Goal: Task Accomplishment & Management: Manage account settings

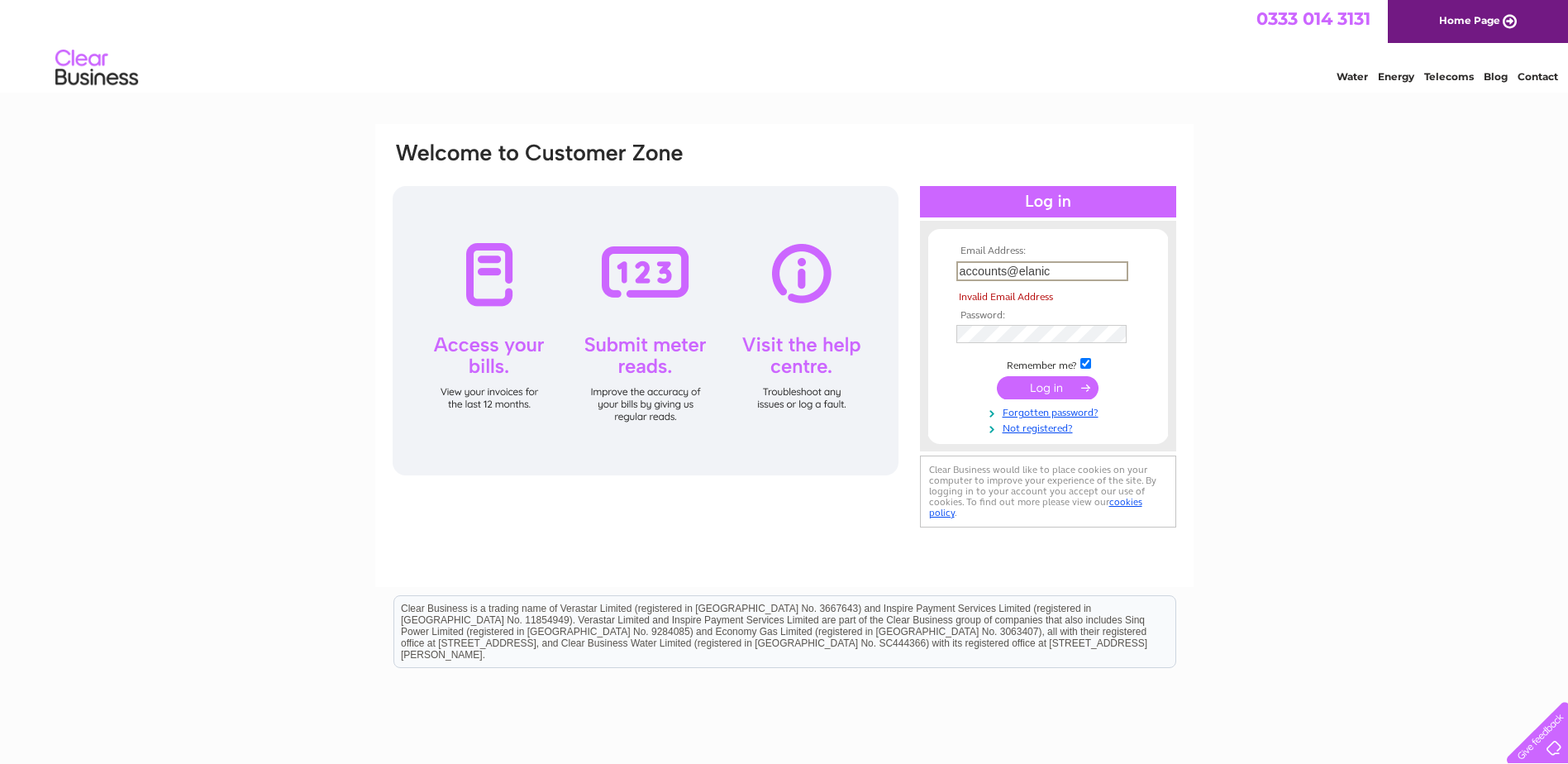
type input "accounts@elanic.co.uk"
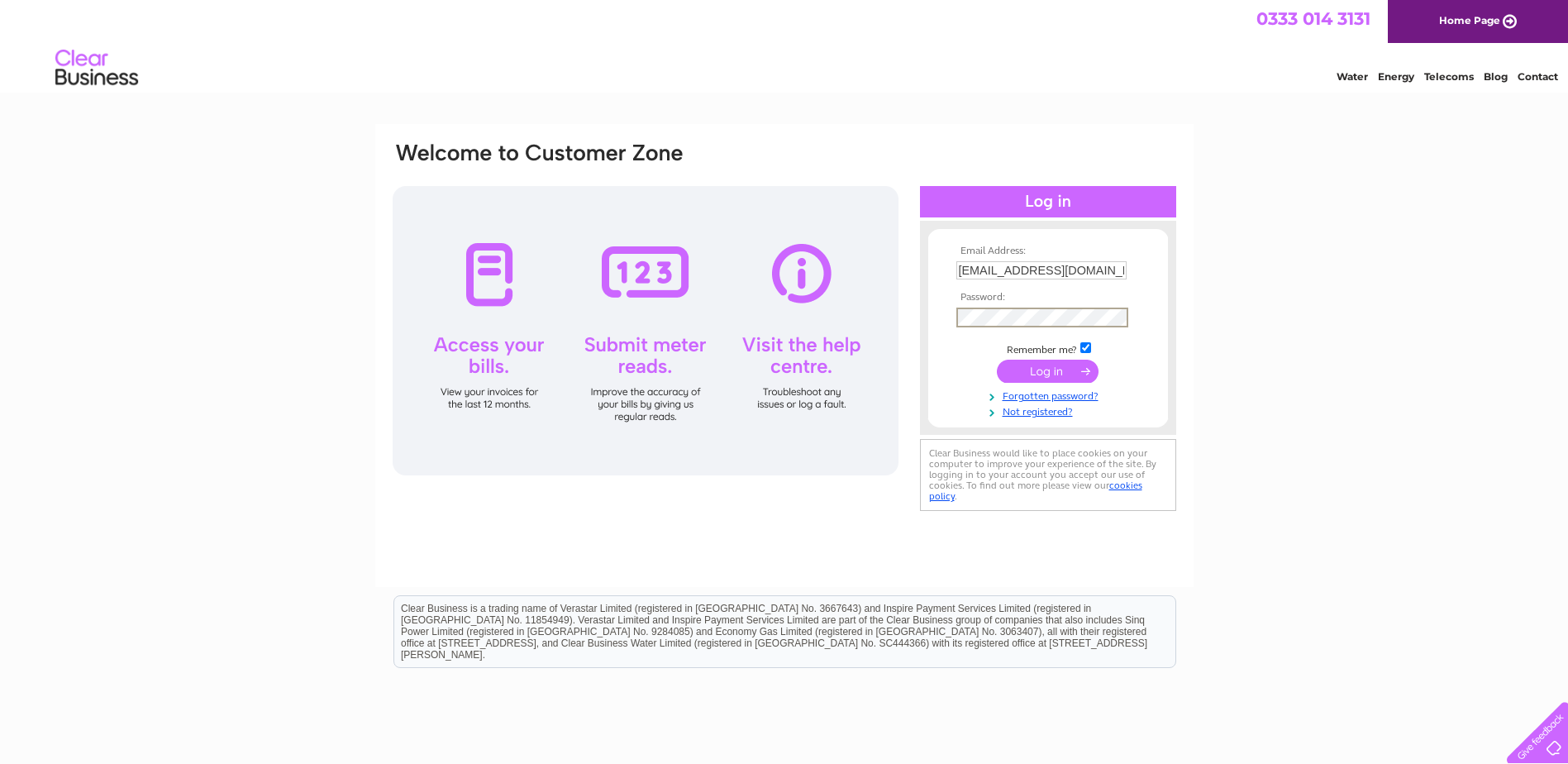
click at [886, 318] on div "Email Address: accounts@elanic.co.uk Password:" at bounding box center [784, 327] width 786 height 375
click at [996, 360] on input "submit" at bounding box center [1047, 371] width 101 height 23
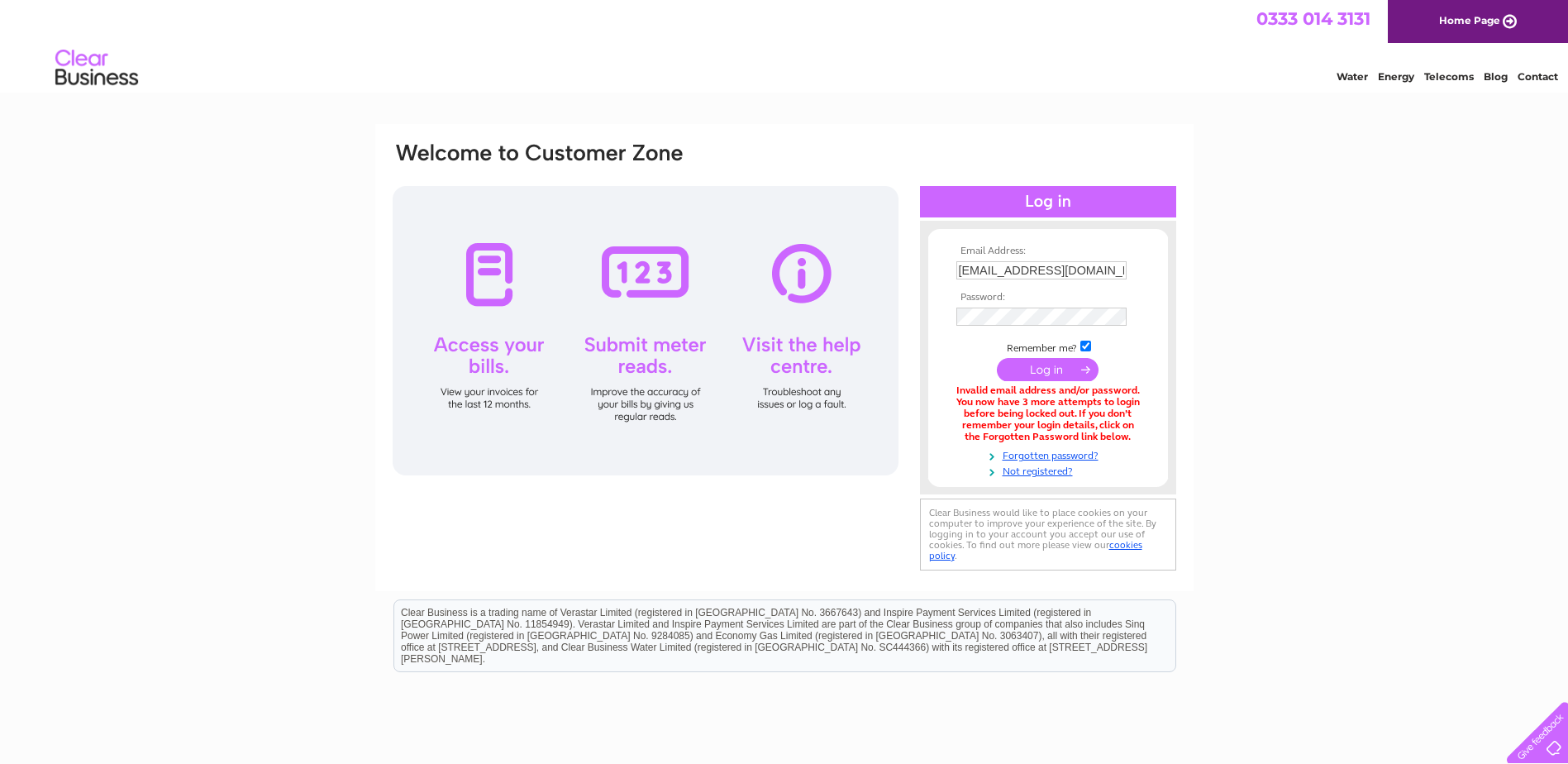
click at [1297, 279] on div "Email Address: accounts@elanic.co.uk Password: Forgotten password?" at bounding box center [784, 499] width 1568 height 750
click at [1043, 366] on input "submit" at bounding box center [1047, 369] width 101 height 23
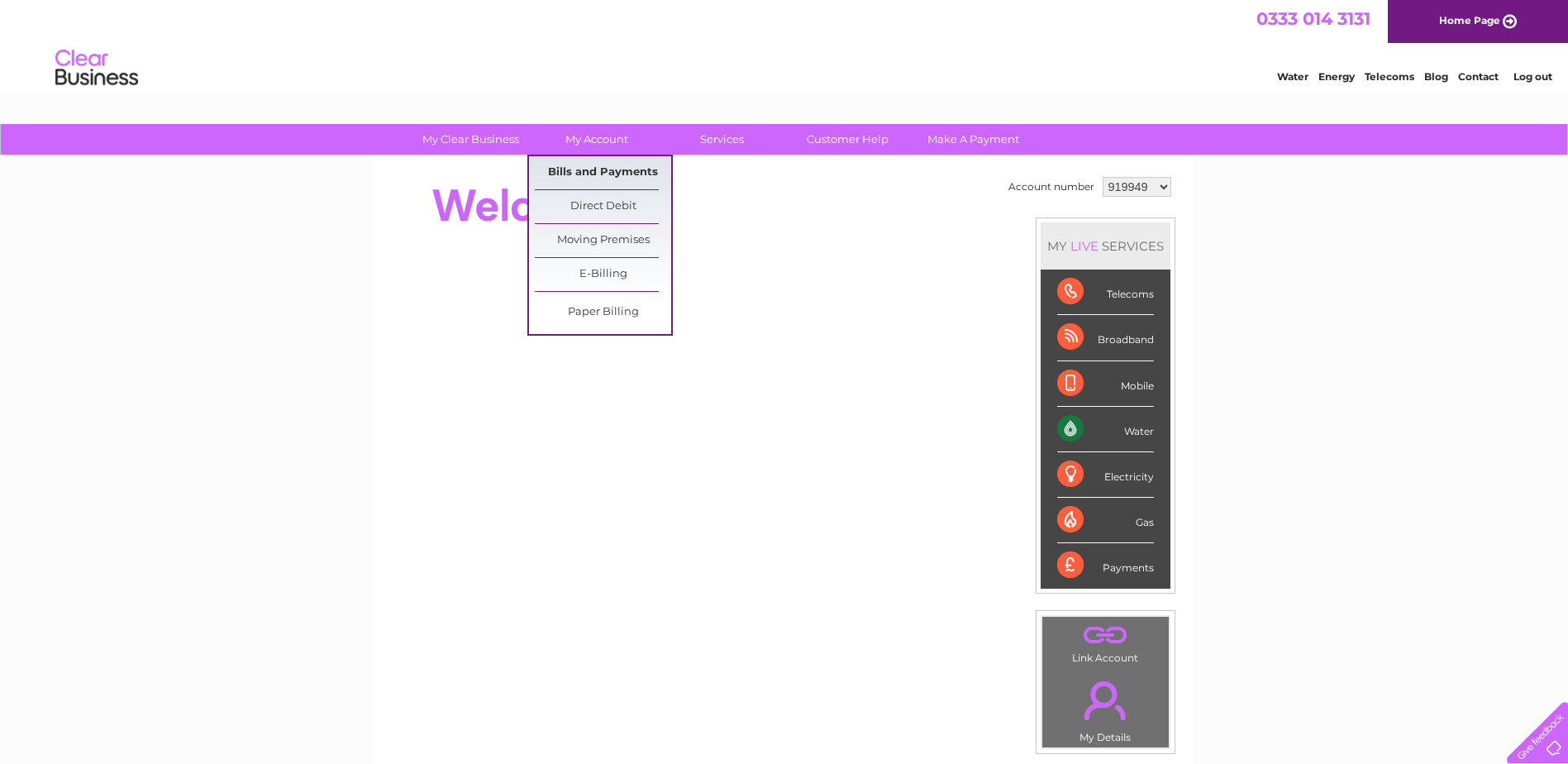
click at [602, 172] on link "Bills and Payments" at bounding box center [603, 172] width 136 height 33
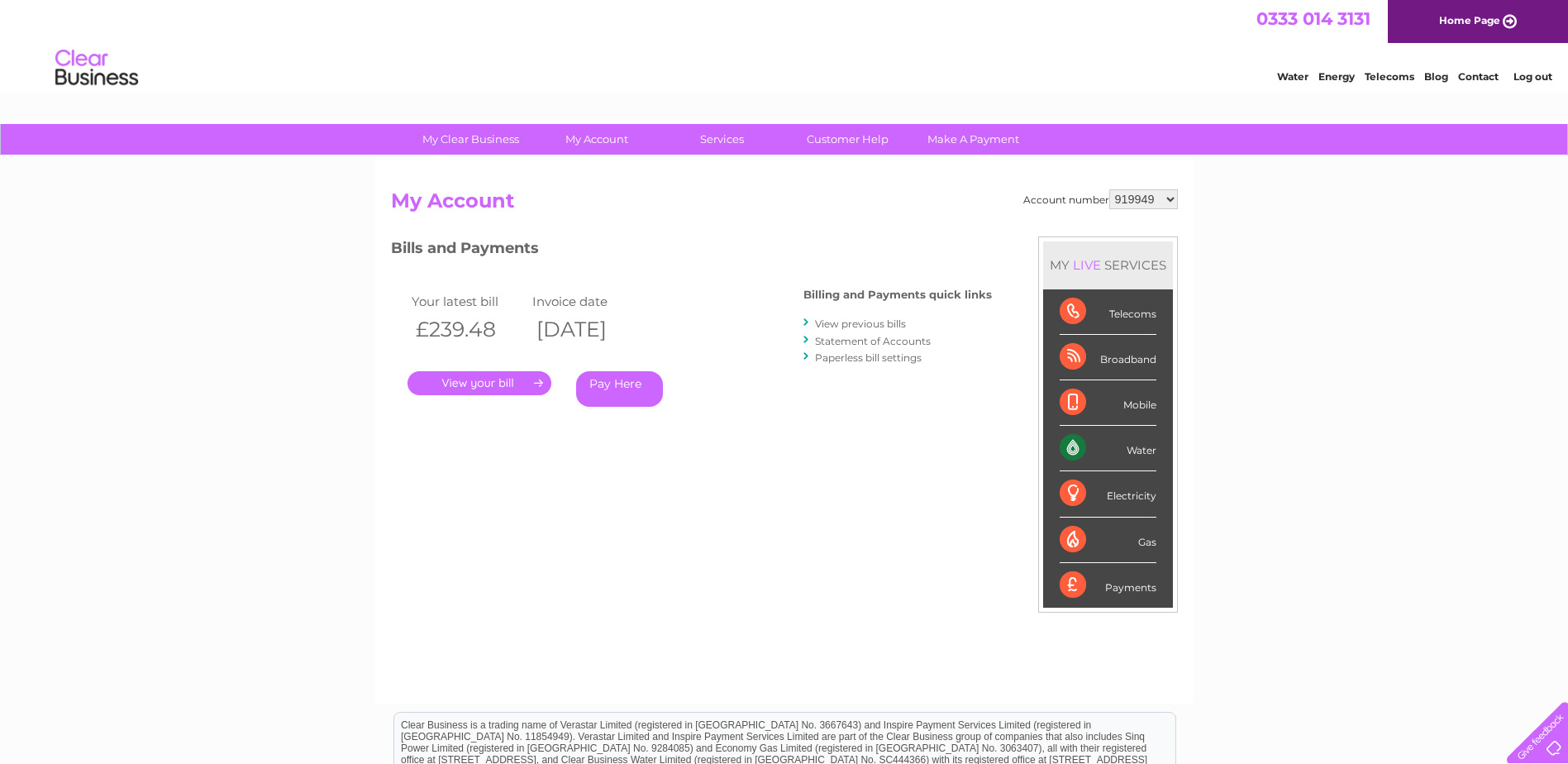
click at [504, 383] on link "." at bounding box center [479, 383] width 144 height 24
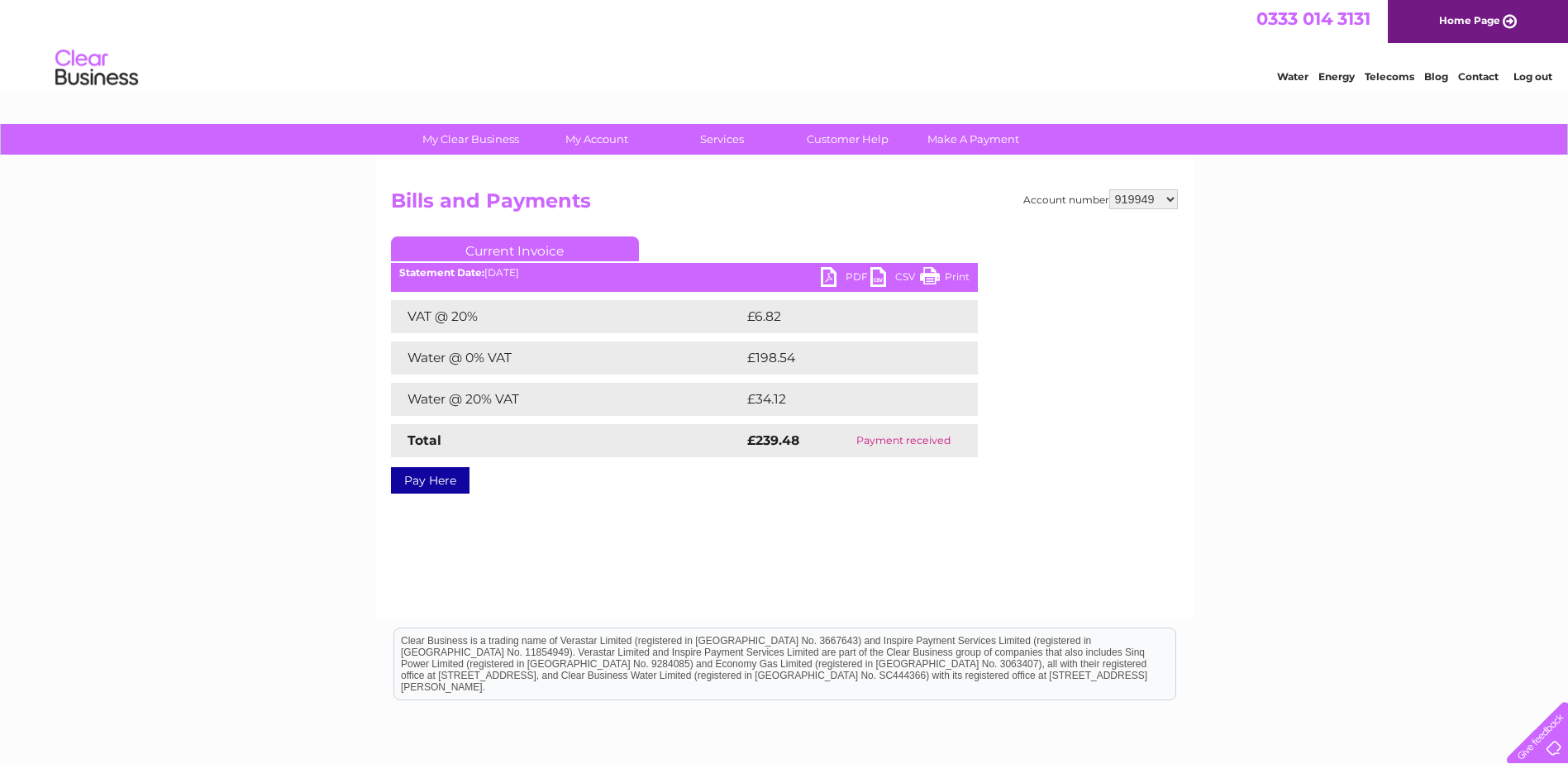
click at [857, 277] on link "PDF" at bounding box center [845, 279] width 50 height 24
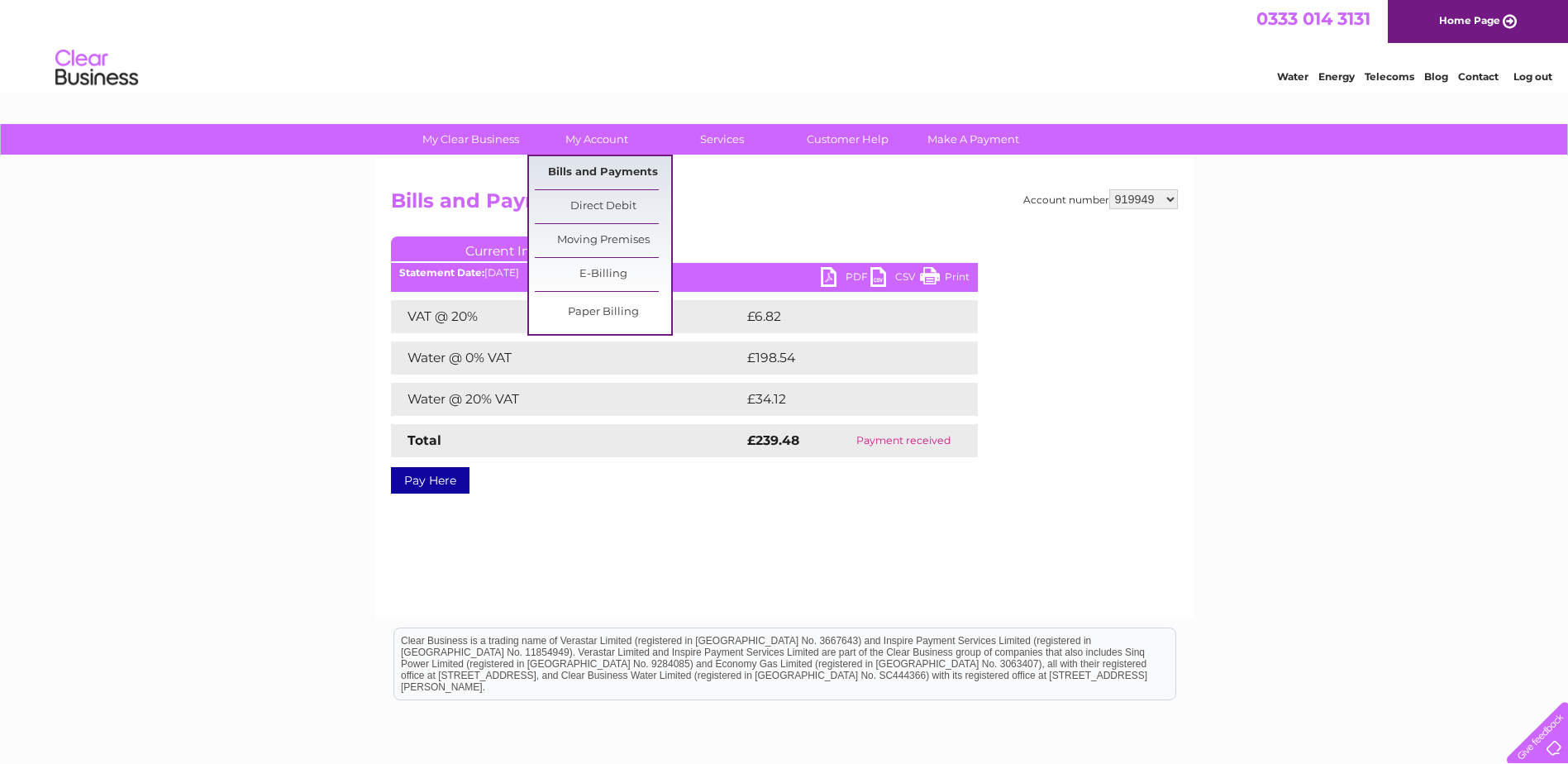
click at [615, 164] on link "Bills and Payments" at bounding box center [603, 172] width 136 height 33
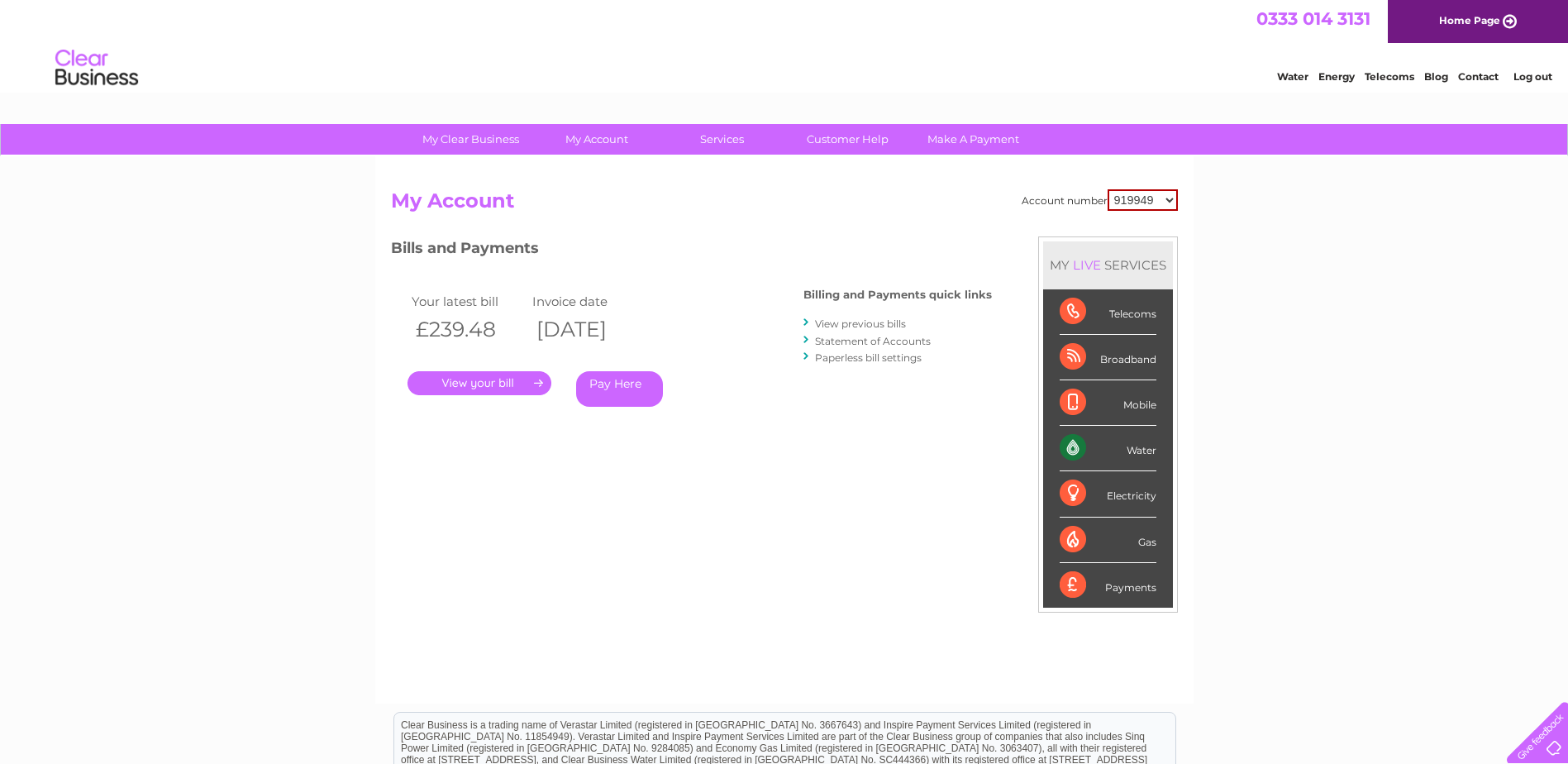
click at [867, 327] on link "View previous bills" at bounding box center [860, 323] width 90 height 12
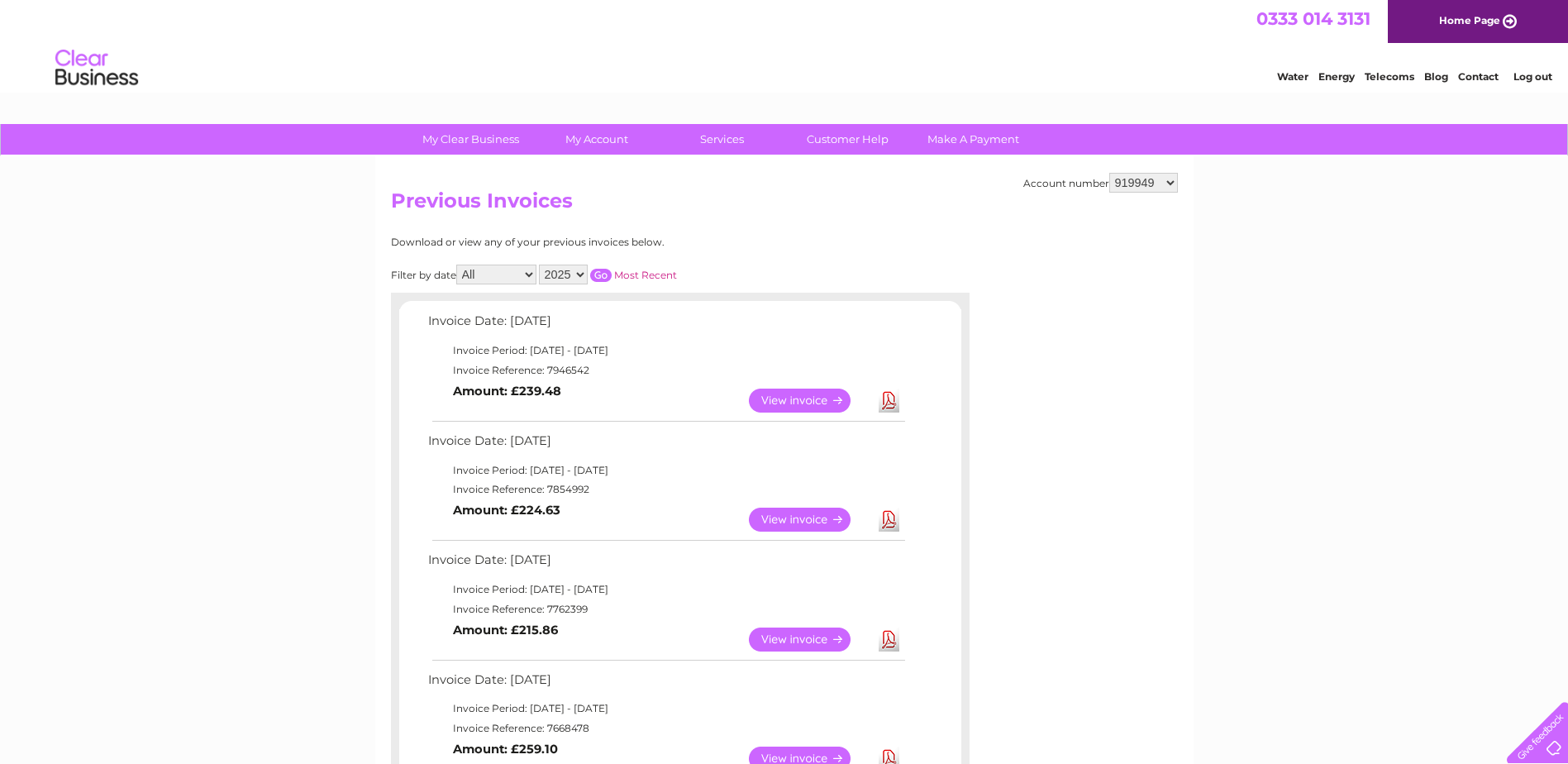
click at [792, 521] on link "View" at bounding box center [809, 519] width 121 height 24
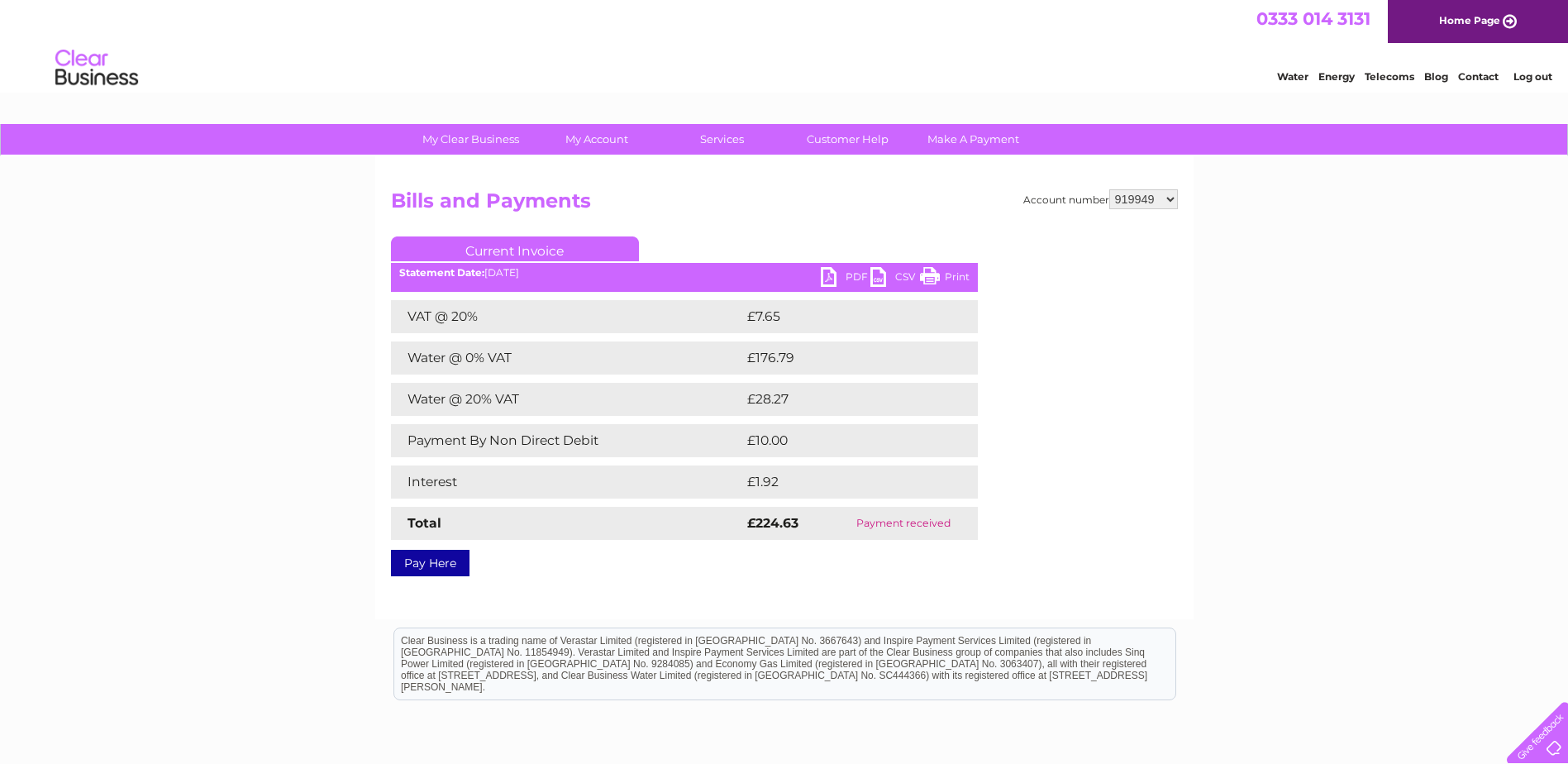
click at [852, 280] on link "PDF" at bounding box center [845, 279] width 50 height 24
